Goal: Task Accomplishment & Management: Use online tool/utility

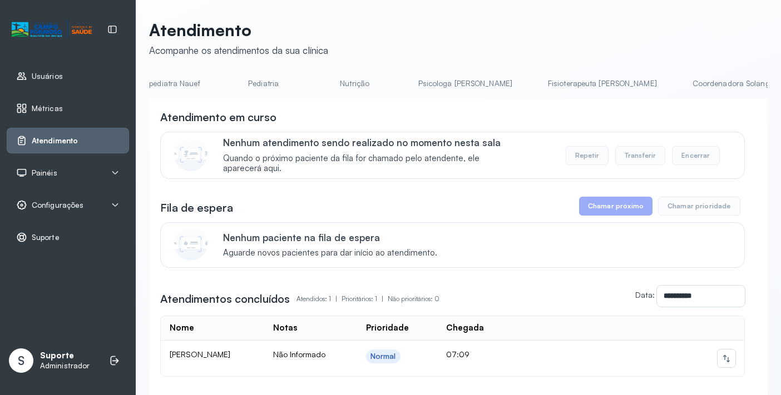
scroll to position [0, 304]
drag, startPoint x: 428, startPoint y: 103, endPoint x: 477, endPoint y: 102, distance: 49.5
click at [477, 102] on div "**********" at bounding box center [458, 273] width 619 height 350
drag, startPoint x: 443, startPoint y: 98, endPoint x: 468, endPoint y: 98, distance: 25.6
click at [464, 96] on ul "Agendamento de consultas Psicologo Pedro Neuropediatra Nauef Pediatria Nutrição…" at bounding box center [154, 87] width 619 height 25
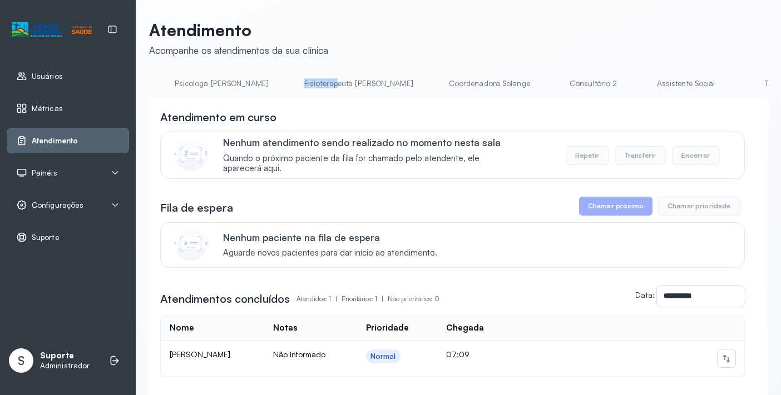
scroll to position [0, 575]
click at [705, 83] on link "Triagem" at bounding box center [744, 84] width 78 height 18
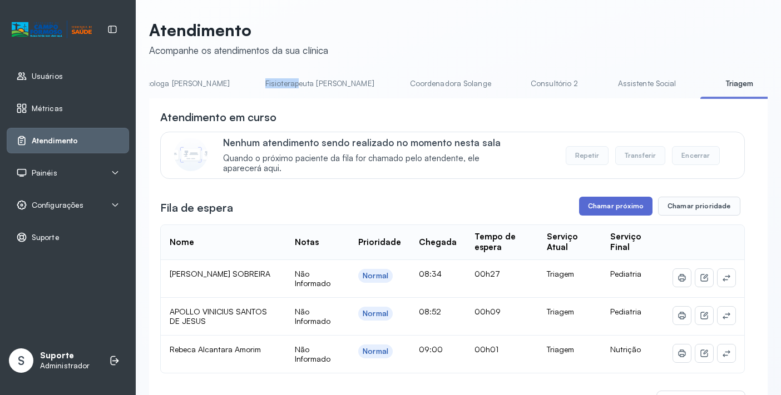
click at [629, 206] on button "Chamar próximo" at bounding box center [615, 206] width 73 height 19
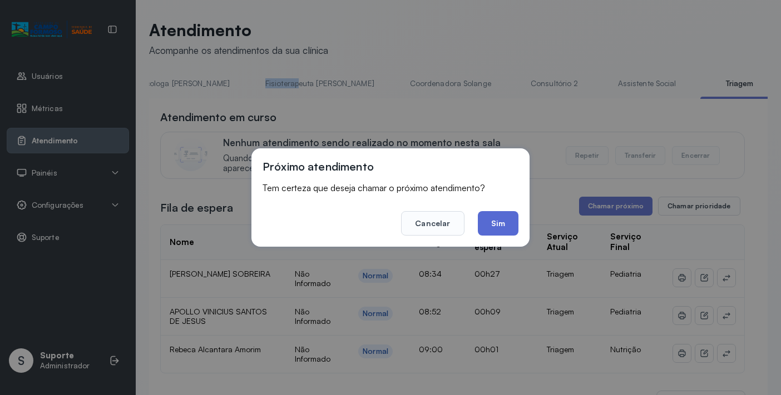
click at [503, 224] on button "Sim" at bounding box center [498, 223] width 41 height 24
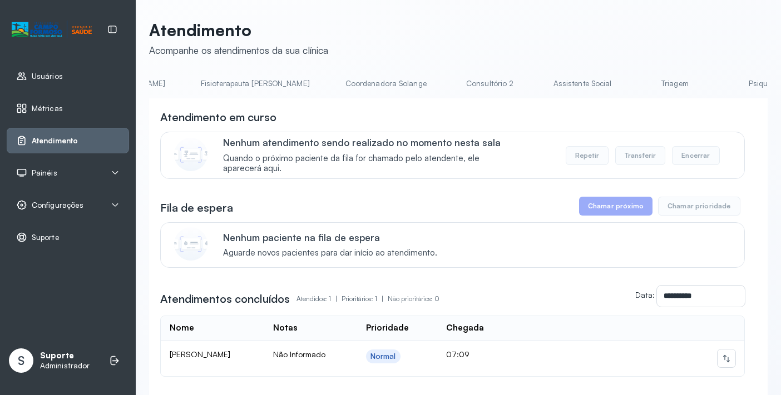
scroll to position [0, 685]
click at [595, 87] on link "Triagem" at bounding box center [634, 84] width 78 height 18
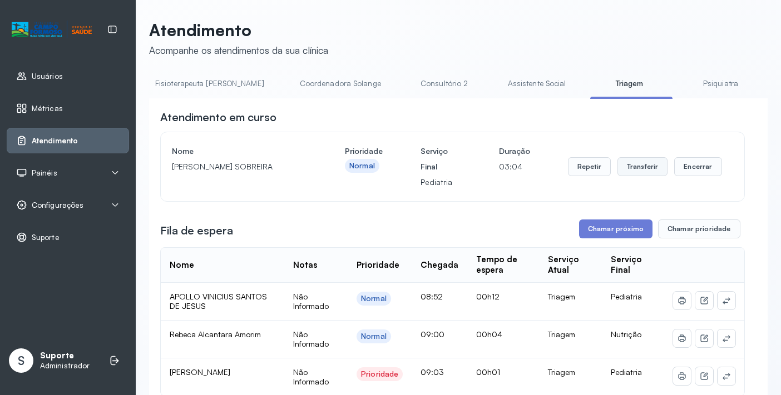
click at [637, 167] on button "Transferir" at bounding box center [642, 166] width 51 height 19
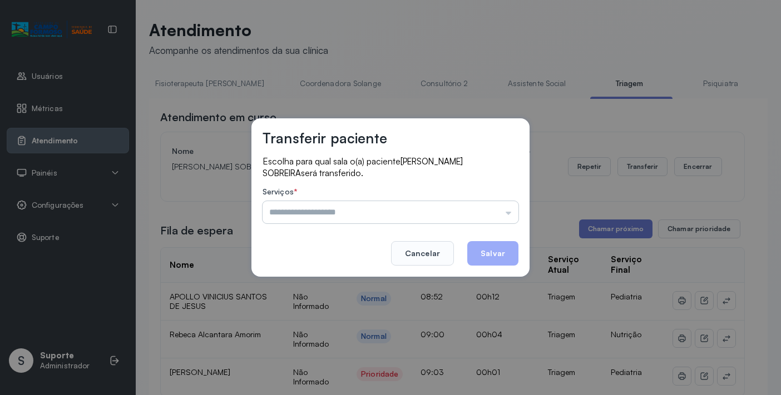
click at [511, 212] on input "text" at bounding box center [391, 212] width 256 height 22
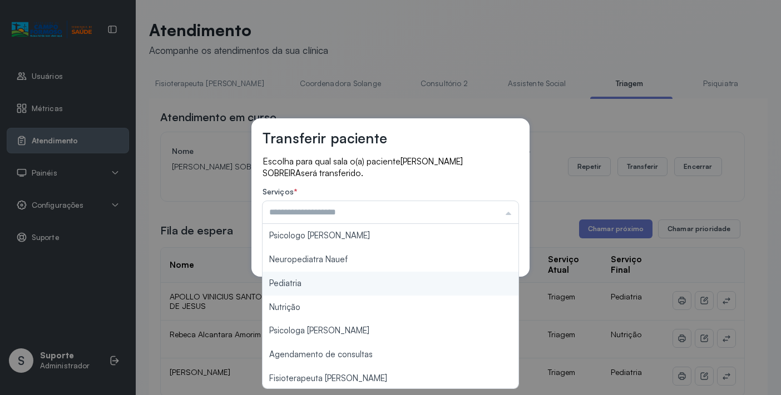
type input "*********"
click at [314, 277] on div "Transferir paciente Escolha para qual sala o(a) paciente FLAVIO AZIZ SILVA SOBR…" at bounding box center [390, 197] width 781 height 395
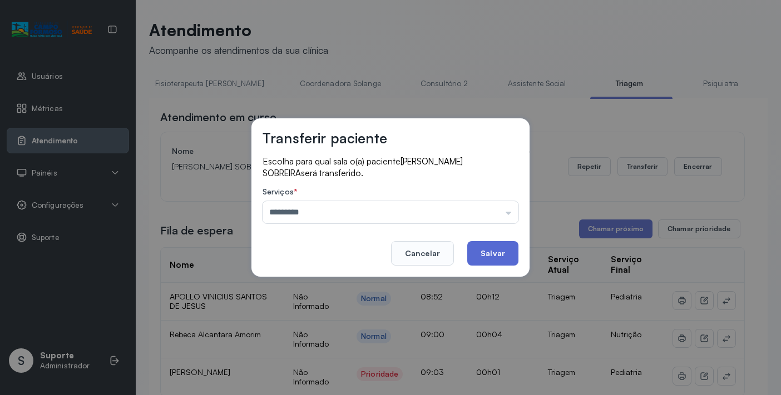
click at [488, 255] on button "Salvar" at bounding box center [492, 253] width 51 height 24
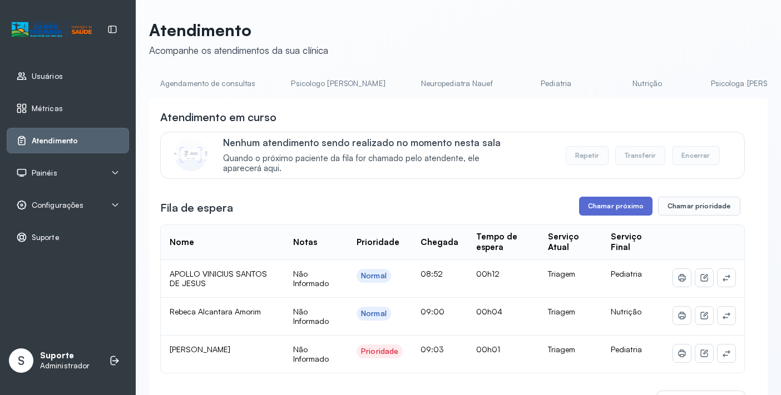
click at [623, 211] on button "Chamar próximo" at bounding box center [615, 206] width 73 height 19
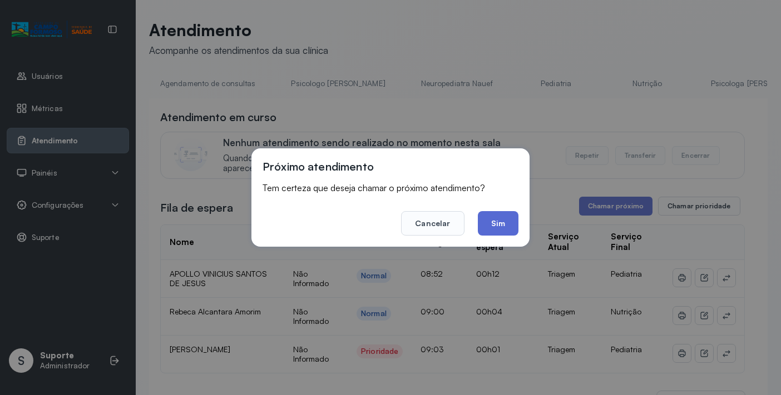
click at [510, 231] on button "Sim" at bounding box center [498, 223] width 41 height 24
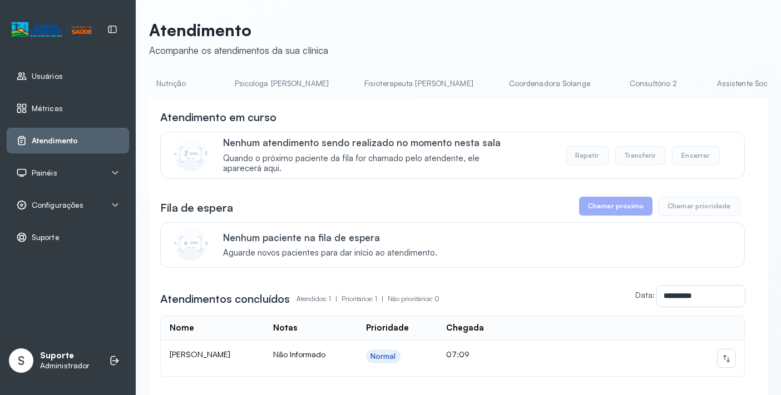
scroll to position [0, 611]
click at [669, 85] on link "Triagem" at bounding box center [708, 84] width 78 height 18
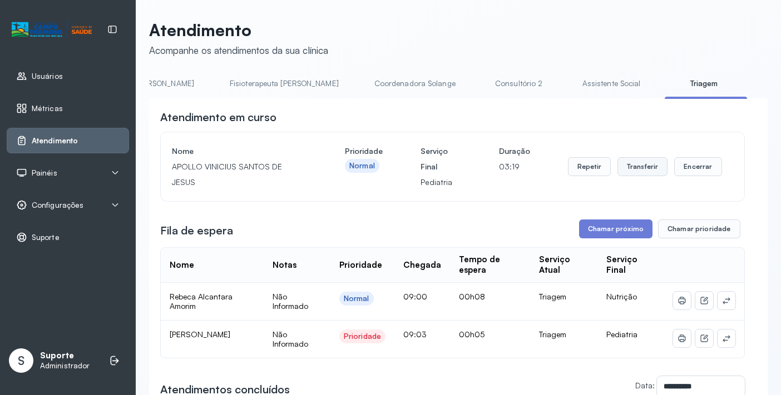
click at [640, 169] on button "Transferir" at bounding box center [642, 166] width 51 height 19
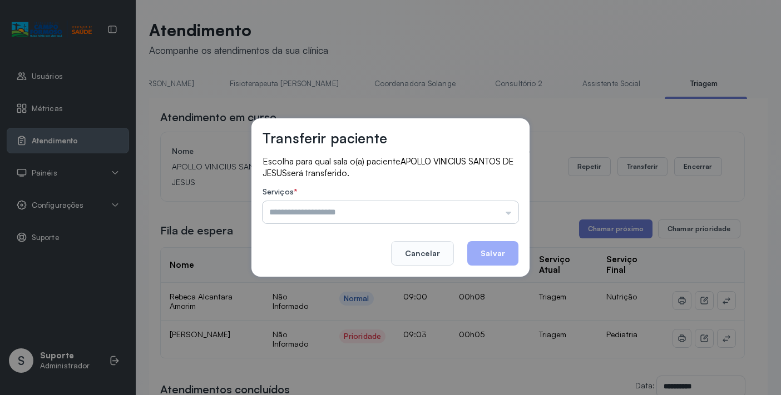
click at [511, 213] on input "text" at bounding box center [391, 212] width 256 height 22
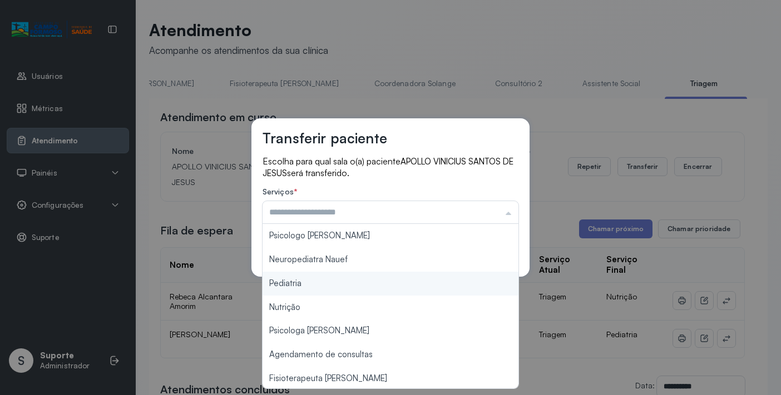
type input "*********"
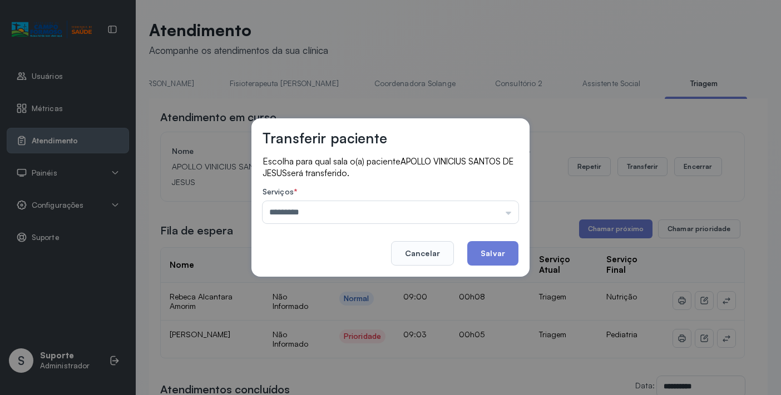
drag, startPoint x: 369, startPoint y: 285, endPoint x: 403, endPoint y: 282, distance: 33.5
click at [376, 284] on div "Transferir paciente Escolha para qual sala o(a) paciente APOLLO VINICIUS SANTOS…" at bounding box center [390, 197] width 781 height 395
click at [496, 253] on button "Salvar" at bounding box center [492, 253] width 51 height 24
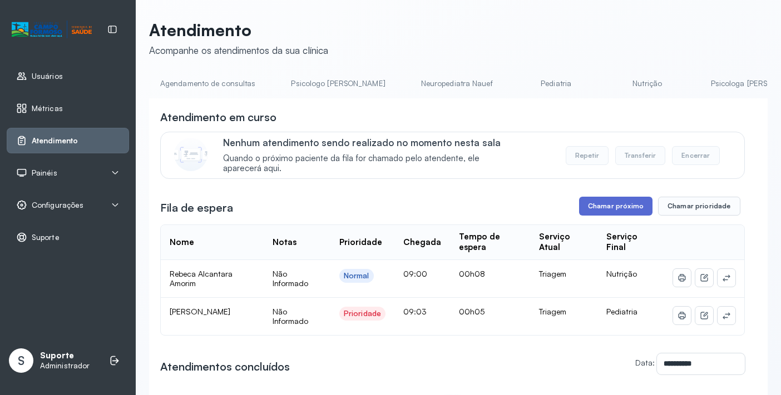
click at [613, 209] on button "Chamar próximo" at bounding box center [615, 206] width 73 height 19
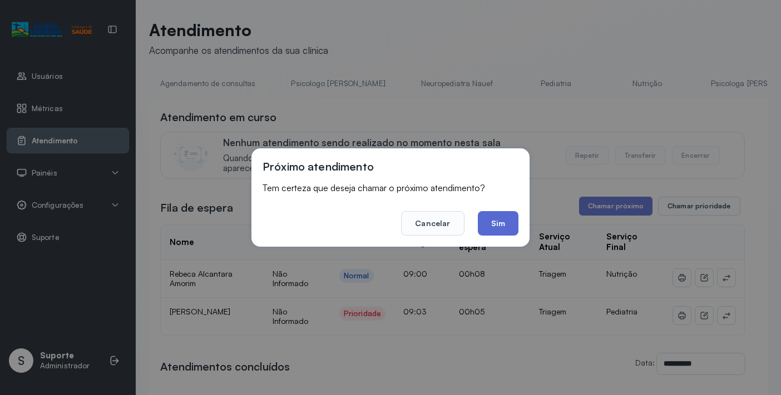
click at [502, 223] on button "Sim" at bounding box center [498, 223] width 41 height 24
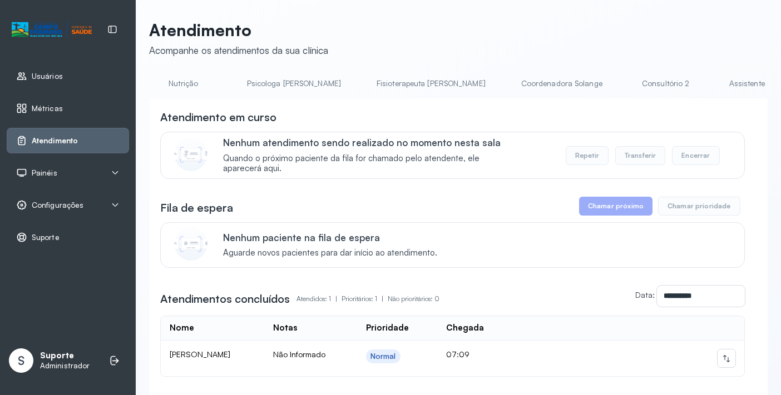
scroll to position [0, 590]
click at [690, 87] on link "Triagem" at bounding box center [729, 84] width 78 height 18
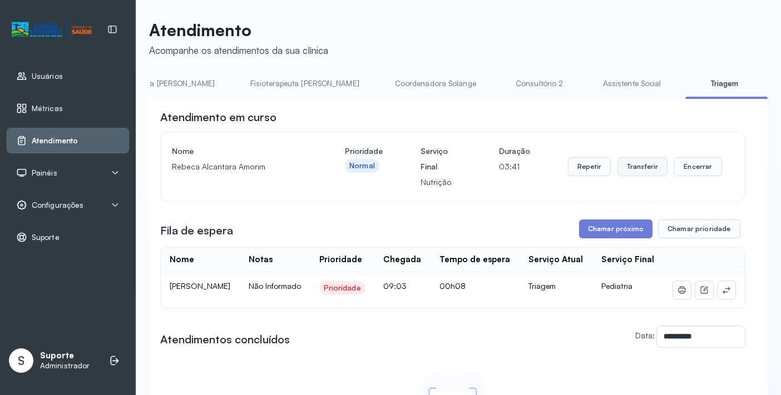
click at [642, 174] on button "Transferir" at bounding box center [642, 166] width 51 height 19
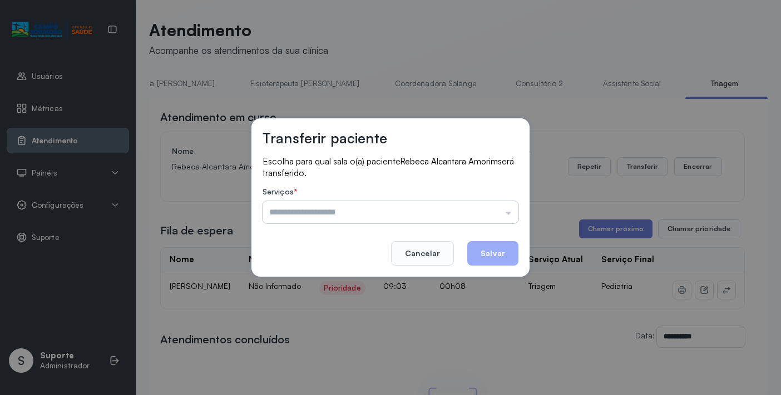
click at [507, 214] on input "text" at bounding box center [391, 212] width 256 height 22
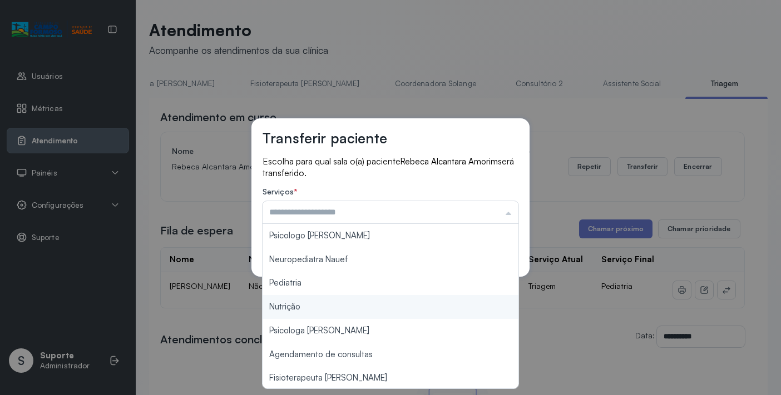
type input "********"
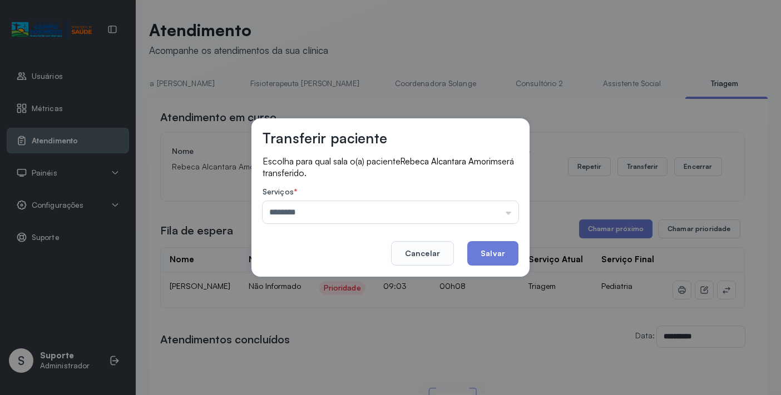
click at [302, 304] on div "Transferir paciente Escolha para qual sala o(a) paciente Rebeca Alcantara Amori…" at bounding box center [390, 197] width 781 height 395
click at [493, 256] on button "Salvar" at bounding box center [492, 253] width 51 height 24
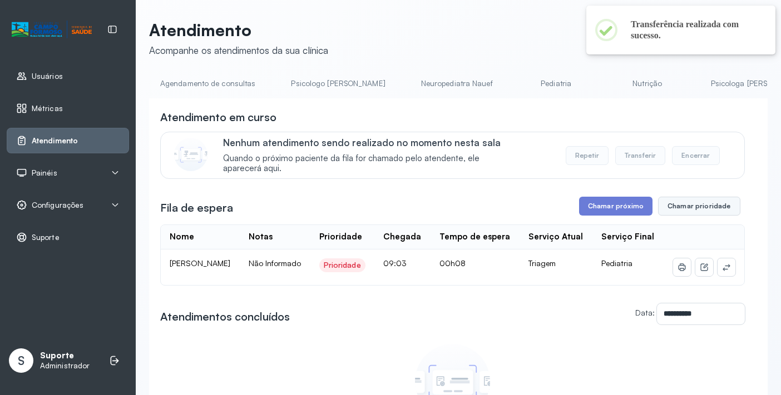
click at [693, 210] on button "Chamar prioridade" at bounding box center [699, 206] width 82 height 19
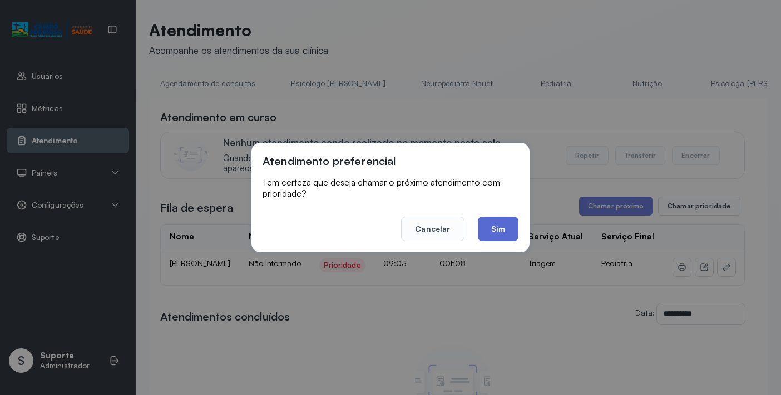
click at [497, 233] on button "Sim" at bounding box center [498, 229] width 41 height 24
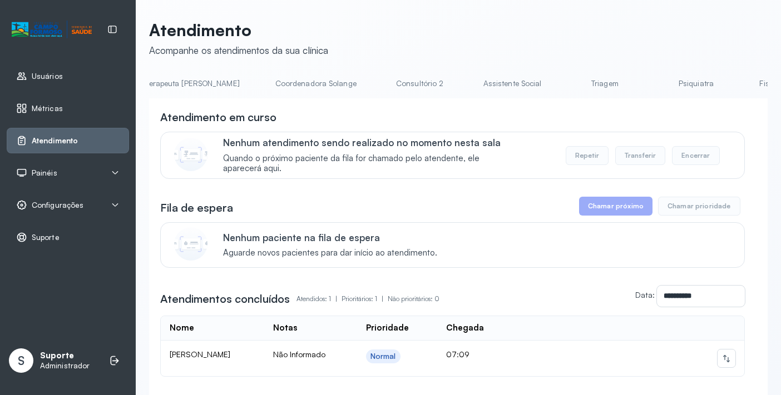
scroll to position [0, 715]
click at [565, 85] on link "Triagem" at bounding box center [604, 84] width 78 height 18
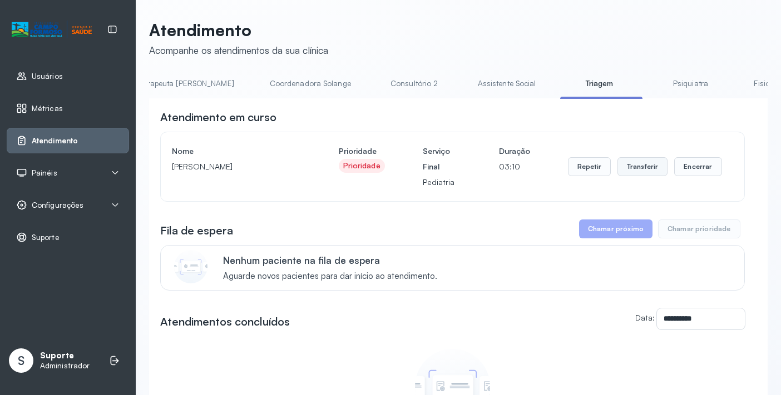
click at [634, 172] on button "Transferir" at bounding box center [642, 166] width 51 height 19
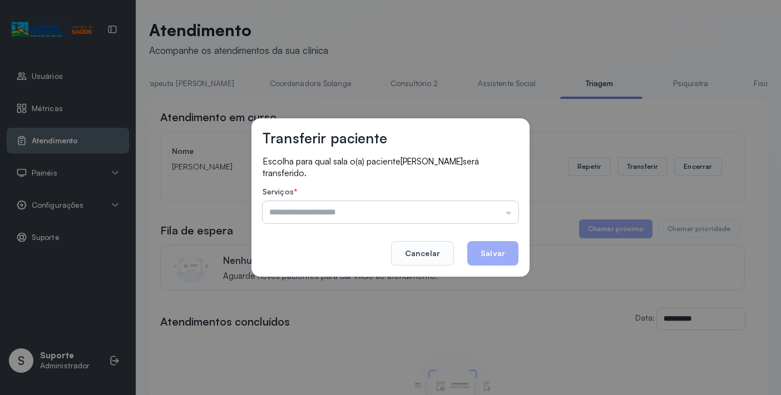
click at [508, 214] on input "text" at bounding box center [391, 212] width 256 height 22
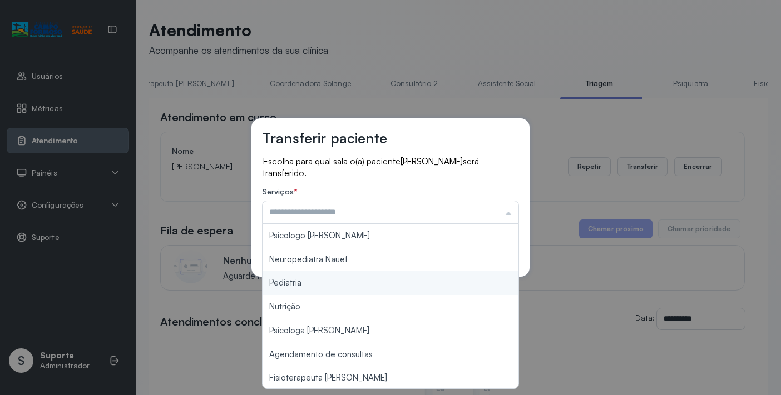
type input "*********"
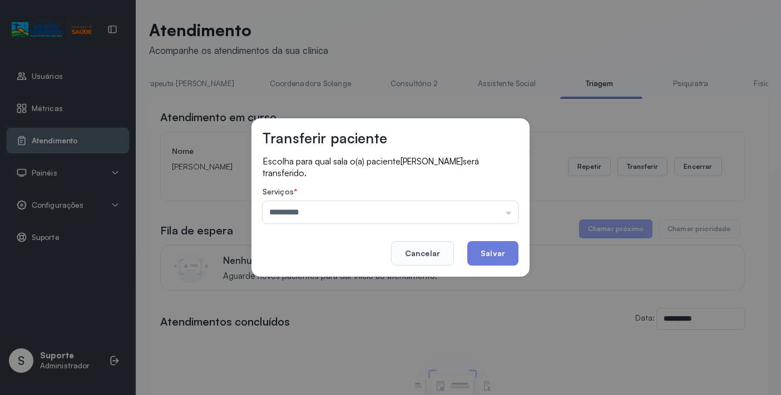
drag, startPoint x: 300, startPoint y: 284, endPoint x: 387, endPoint y: 274, distance: 86.8
click at [312, 284] on div "Transferir paciente Escolha para qual sala o(a) paciente GEOVANNA AGUIAR CARVAL…" at bounding box center [390, 197] width 781 height 395
click at [482, 251] on button "Salvar" at bounding box center [492, 253] width 51 height 24
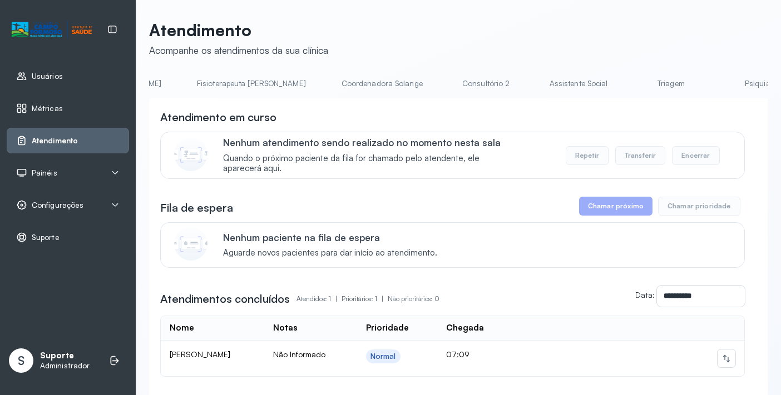
scroll to position [0, 652]
click at [627, 85] on link "Triagem" at bounding box center [666, 84] width 78 height 18
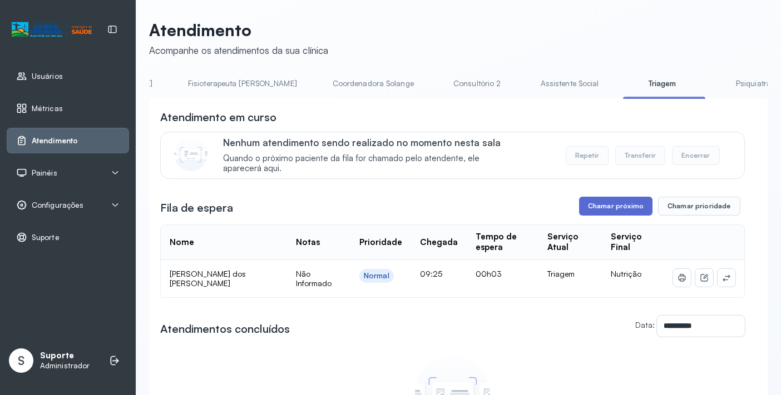
click at [620, 208] on button "Chamar próximo" at bounding box center [615, 206] width 73 height 19
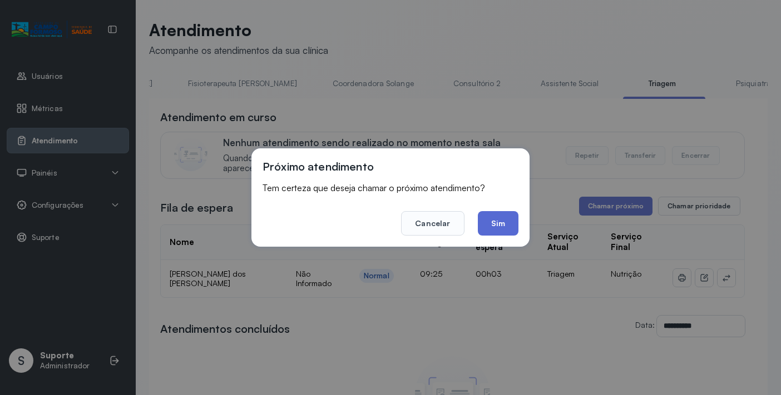
click at [504, 225] on button "Sim" at bounding box center [498, 223] width 41 height 24
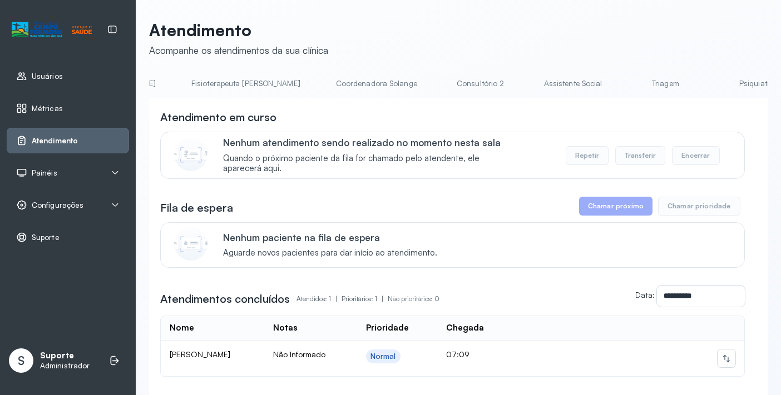
scroll to position [0, 679]
click at [601, 85] on link "Triagem" at bounding box center [640, 84] width 78 height 18
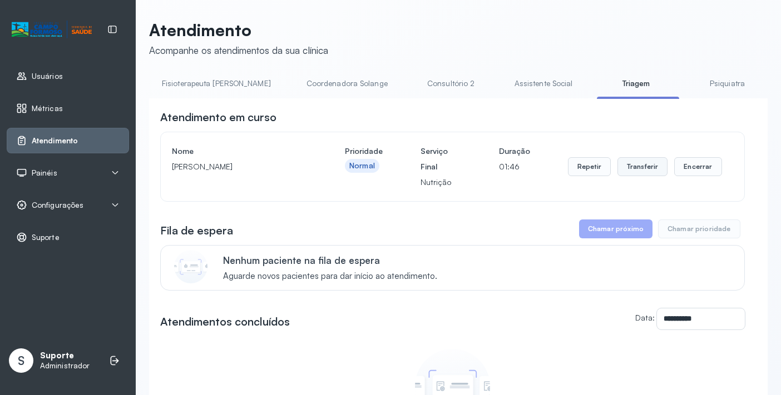
click at [645, 174] on button "Transferir" at bounding box center [642, 166] width 51 height 19
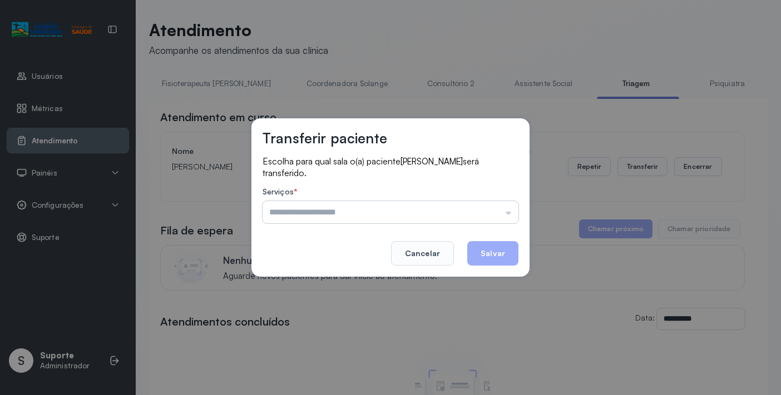
click at [506, 213] on input "text" at bounding box center [391, 212] width 256 height 22
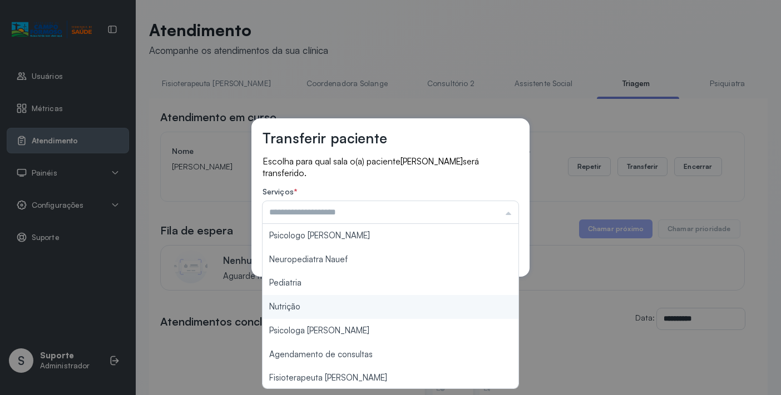
type input "********"
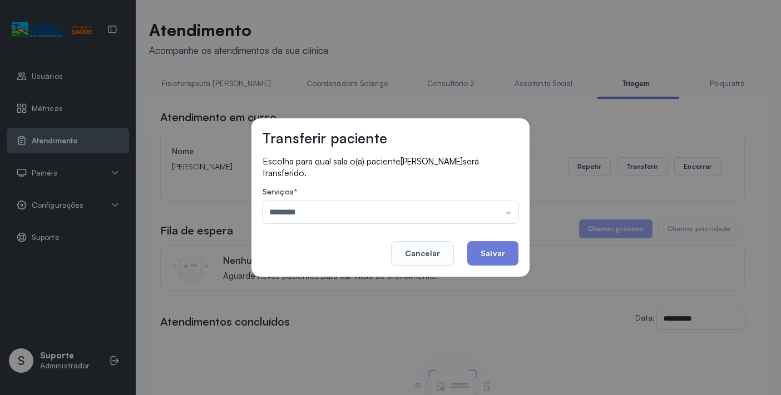
click at [300, 304] on div "Transferir paciente Escolha para qual sala o(a) paciente [PERSON_NAME] será tra…" at bounding box center [390, 197] width 781 height 395
click at [503, 253] on button "Salvar" at bounding box center [492, 253] width 51 height 24
